Goal: Transaction & Acquisition: Subscribe to service/newsletter

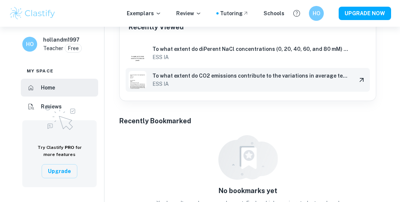
scroll to position [141, 0]
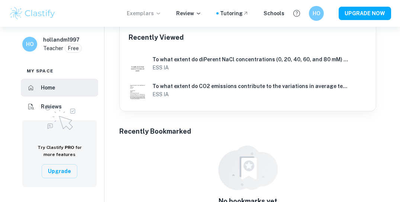
click at [161, 16] on icon at bounding box center [158, 13] width 6 height 6
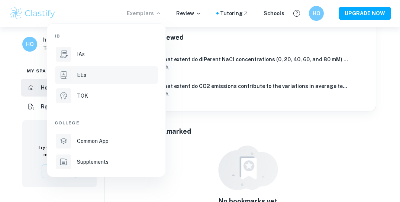
click at [109, 82] on li "EEs" at bounding box center [106, 75] width 103 height 18
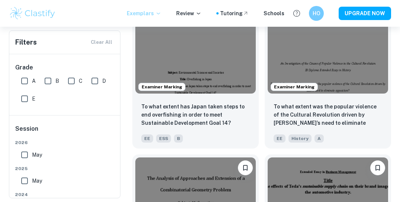
scroll to position [10980, 0]
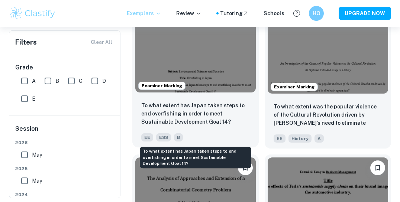
click at [176, 124] on p "To what extent has Japan taken steps to end overfishing in order to meet Sustai…" at bounding box center [195, 113] width 108 height 25
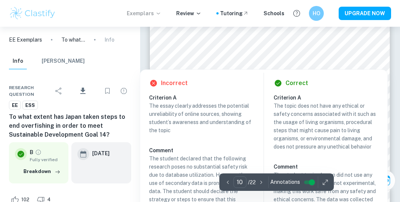
scroll to position [3101, 0]
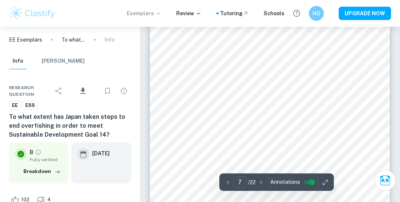
type input "6"
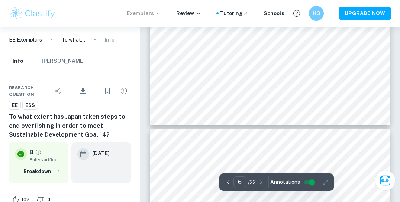
scroll to position [1745, 0]
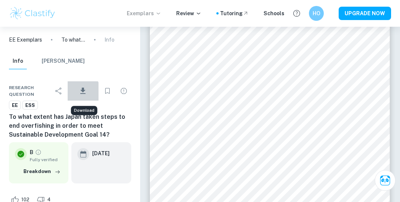
click at [81, 92] on icon "Download" at bounding box center [82, 91] width 9 height 9
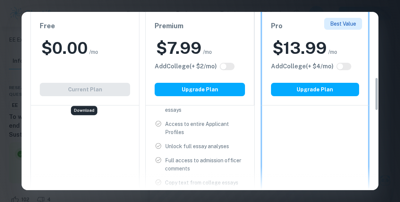
scroll to position [284, 0]
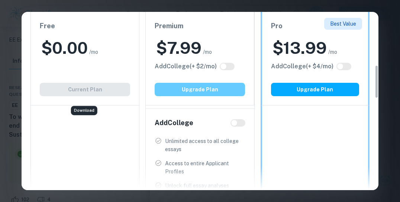
click at [210, 90] on button "Upgrade Plan" at bounding box center [199, 89] width 90 height 13
